Goal: Transaction & Acquisition: Subscribe to service/newsletter

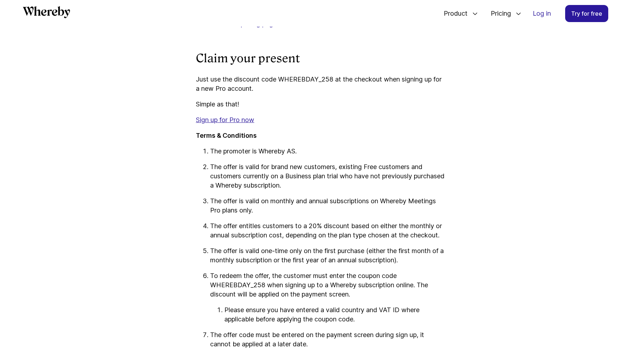
scroll to position [1077, 0]
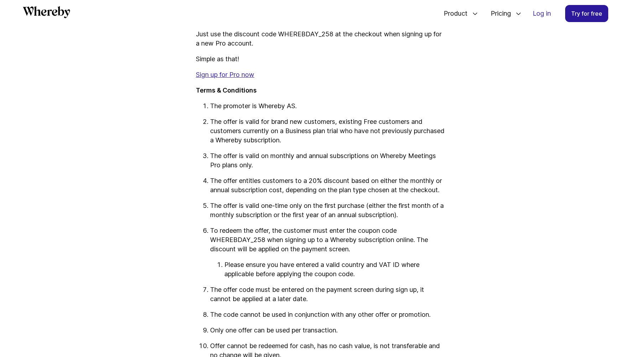
click at [247, 254] on p "To redeem the offer, the customer must enter the coupon code WHEREBDAY_258 when…" at bounding box center [327, 240] width 235 height 28
copy p "WHEREBDAY_258"
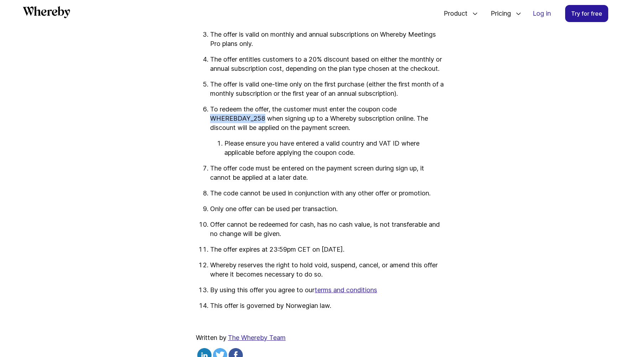
scroll to position [1221, 0]
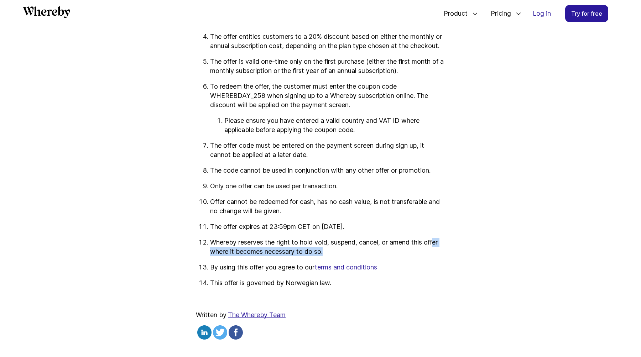
drag, startPoint x: 435, startPoint y: 268, endPoint x: 438, endPoint y: 263, distance: 6.7
click at [438, 257] on p "Whereby reserves the right to hold void, suspend, cancel, or amend this offer w…" at bounding box center [327, 247] width 235 height 19
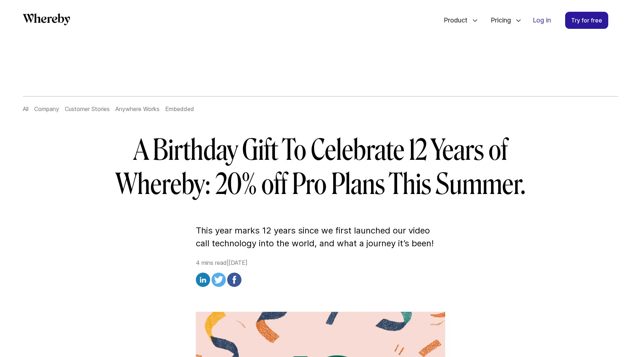
scroll to position [0, 0]
click at [50, 14] on icon "Whereby" at bounding box center [46, 19] width 47 height 12
